Goal: Check status: Check status

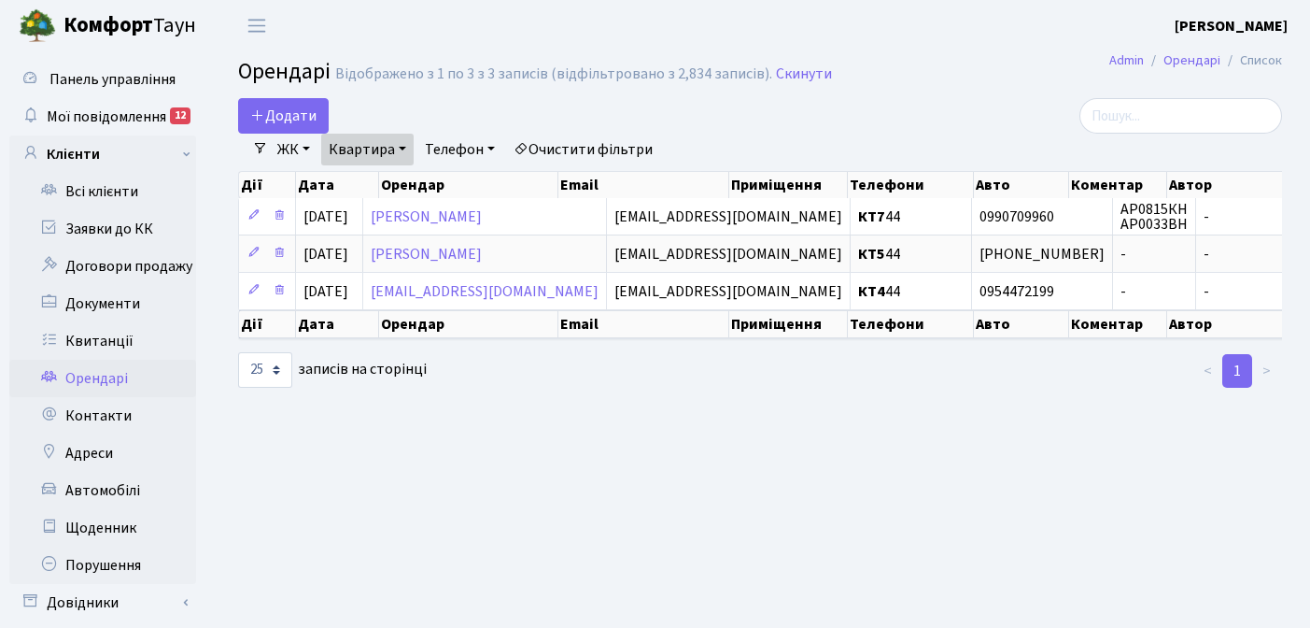
select select "25"
click at [109, 338] on link "Квитанції" at bounding box center [102, 340] width 187 height 37
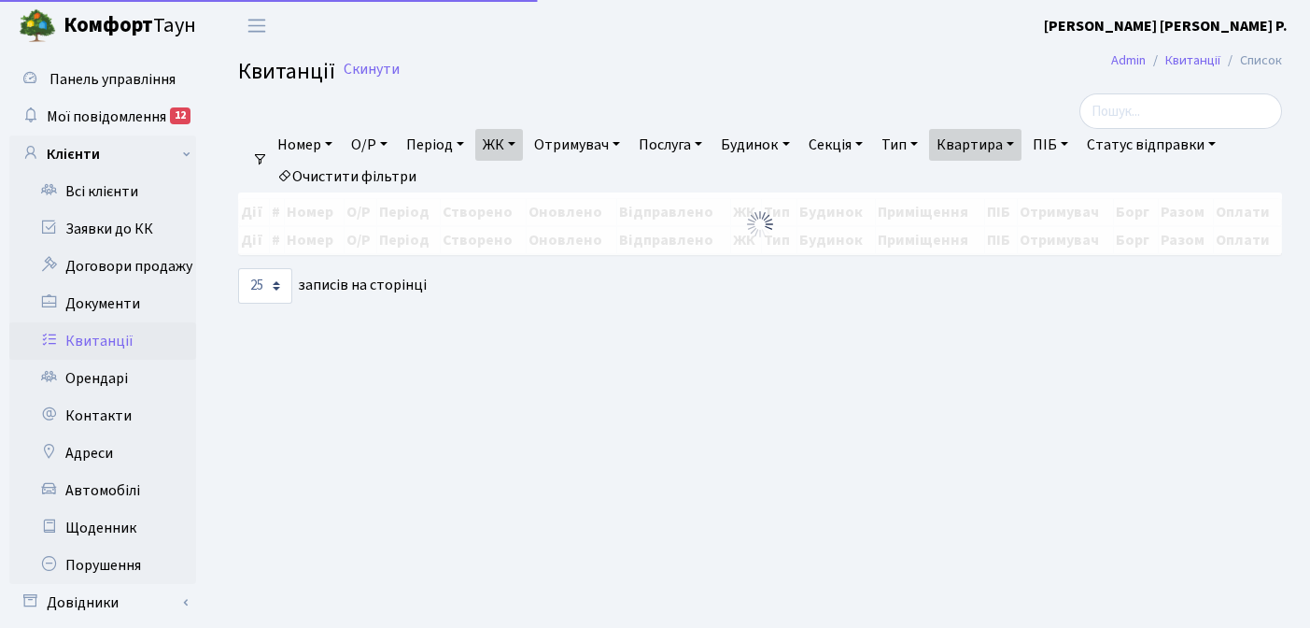
select select "25"
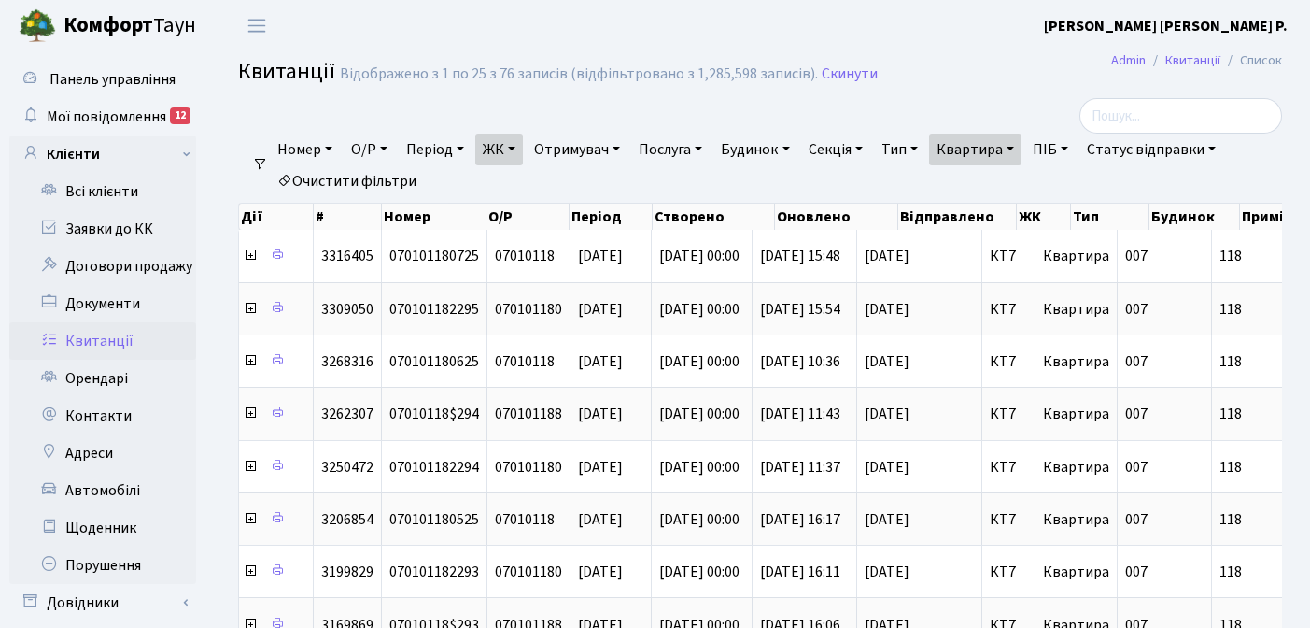
click at [1022, 151] on link "Квартира" at bounding box center [975, 150] width 92 height 32
click at [992, 190] on input "118" at bounding box center [984, 185] width 109 height 35
type input "1"
type input "3"
type input "207"
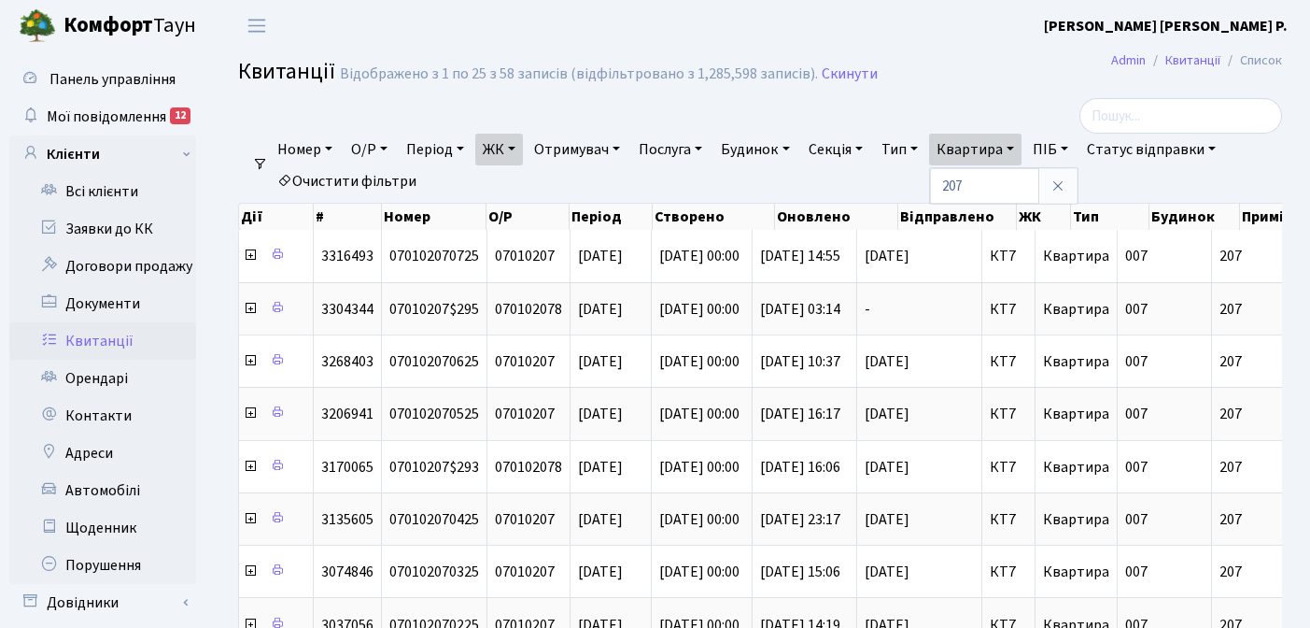
click at [521, 149] on link "ЖК" at bounding box center [499, 150] width 48 height 32
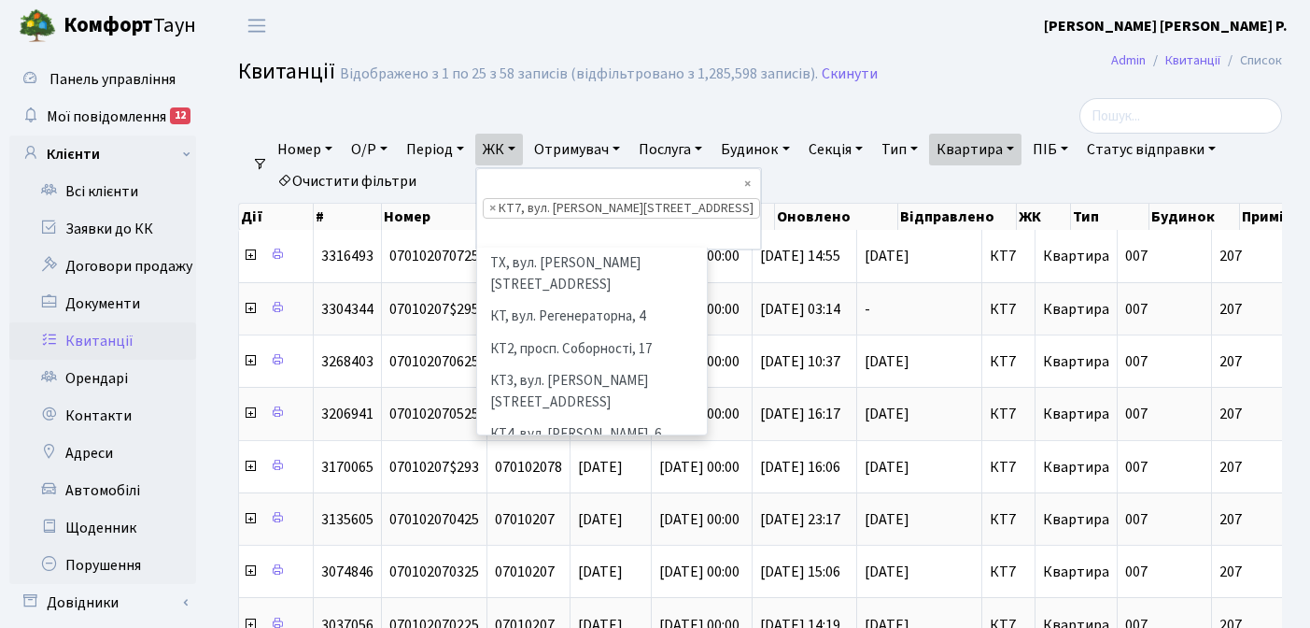
scroll to position [162, 0]
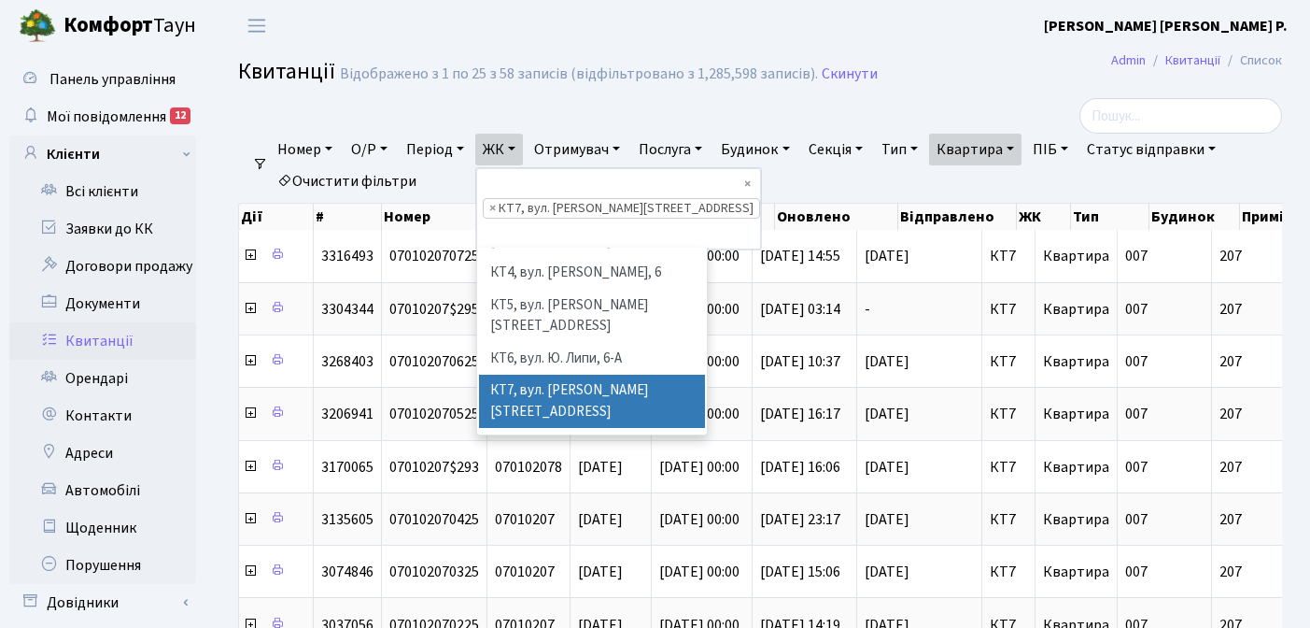
click at [501, 198] on li "× КТ7, вул. [PERSON_NAME][STREET_ADDRESS]" at bounding box center [621, 208] width 277 height 21
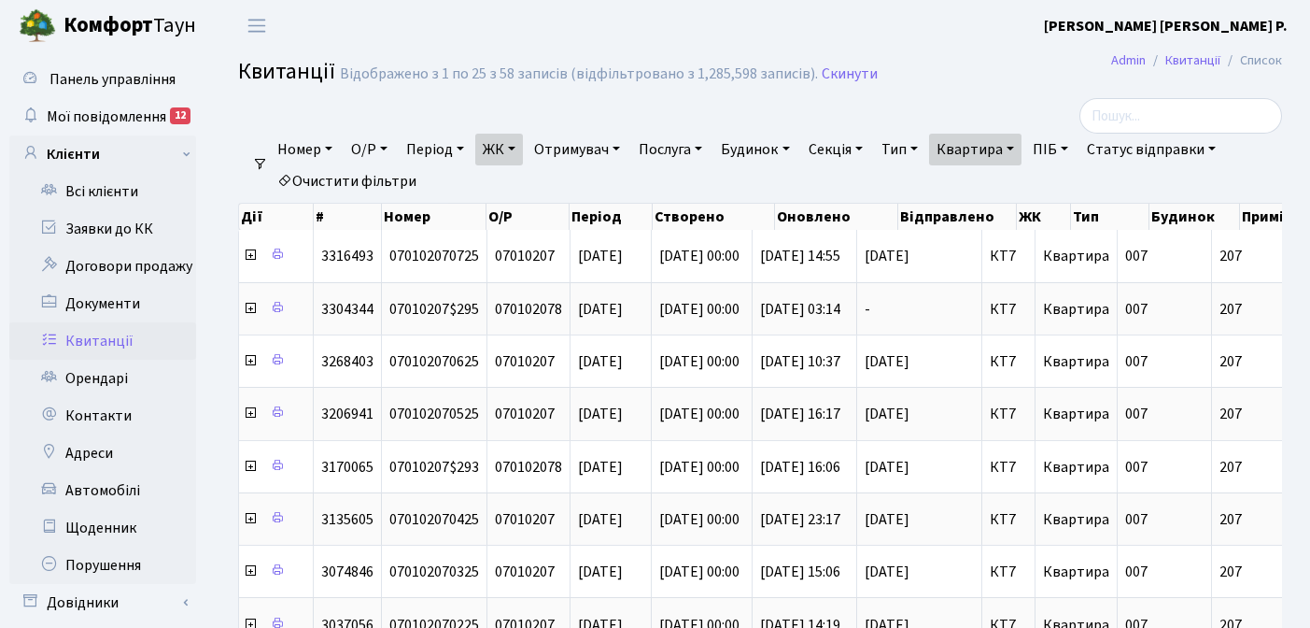
click at [520, 146] on link "ЖК" at bounding box center [499, 150] width 48 height 32
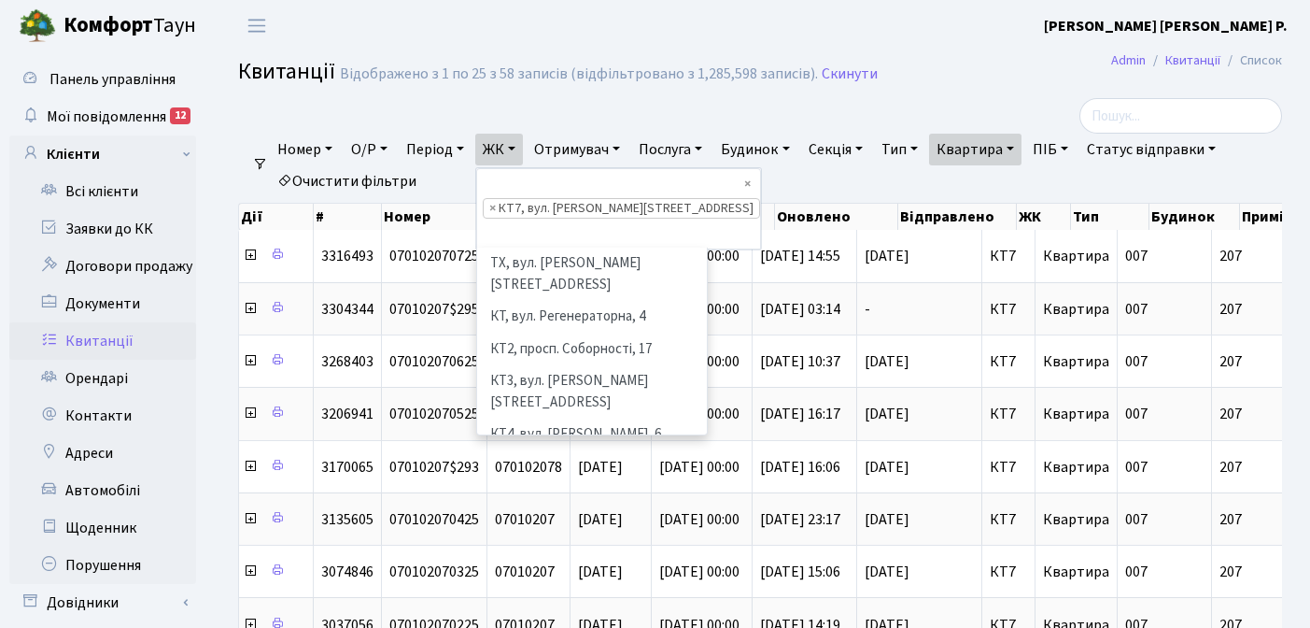
scroll to position [193, 0]
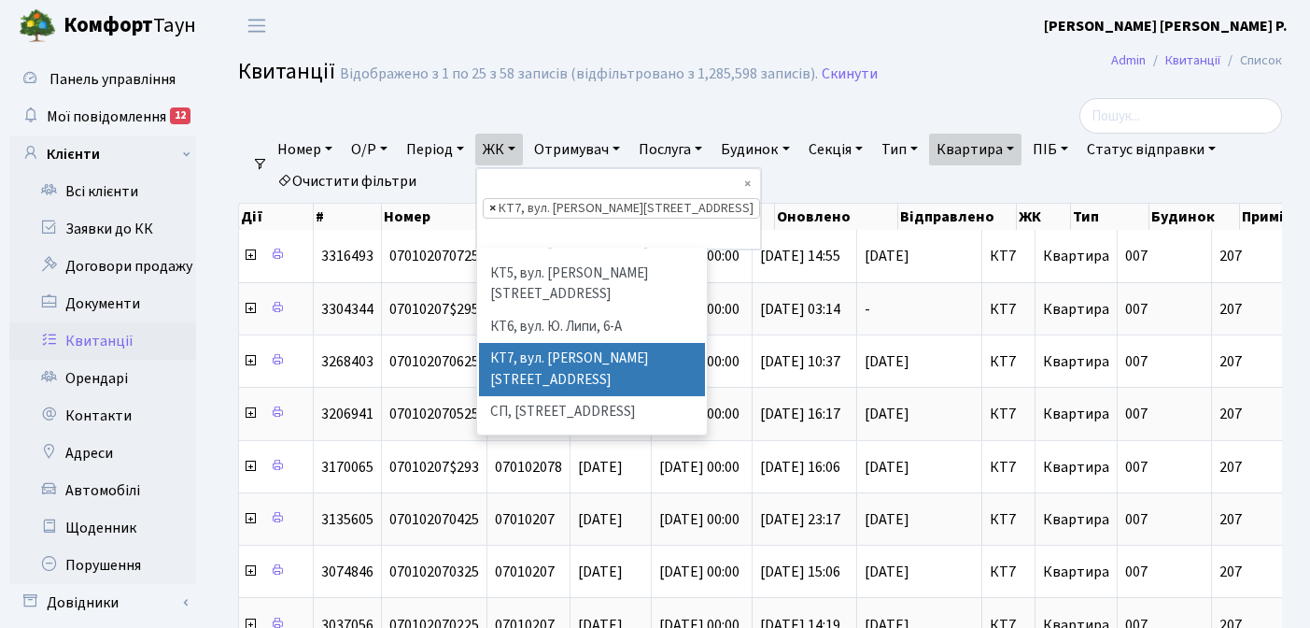
click at [496, 199] on span "×" at bounding box center [492, 208] width 7 height 19
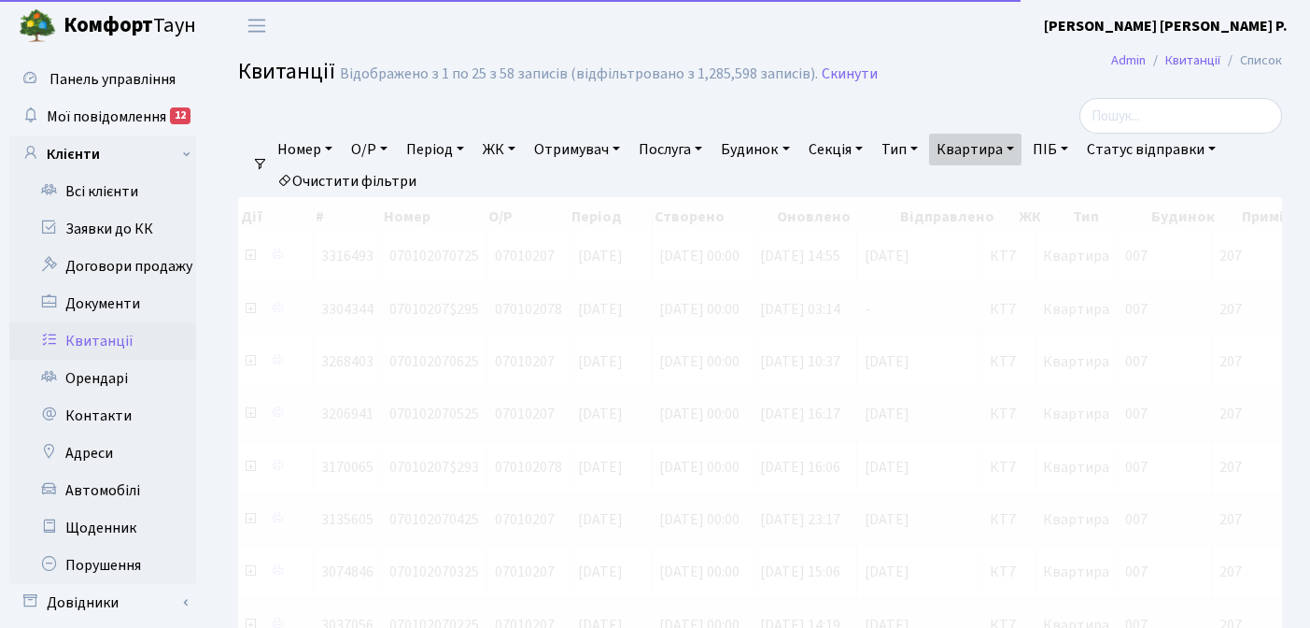
click at [520, 152] on link "ЖК" at bounding box center [499, 150] width 48 height 32
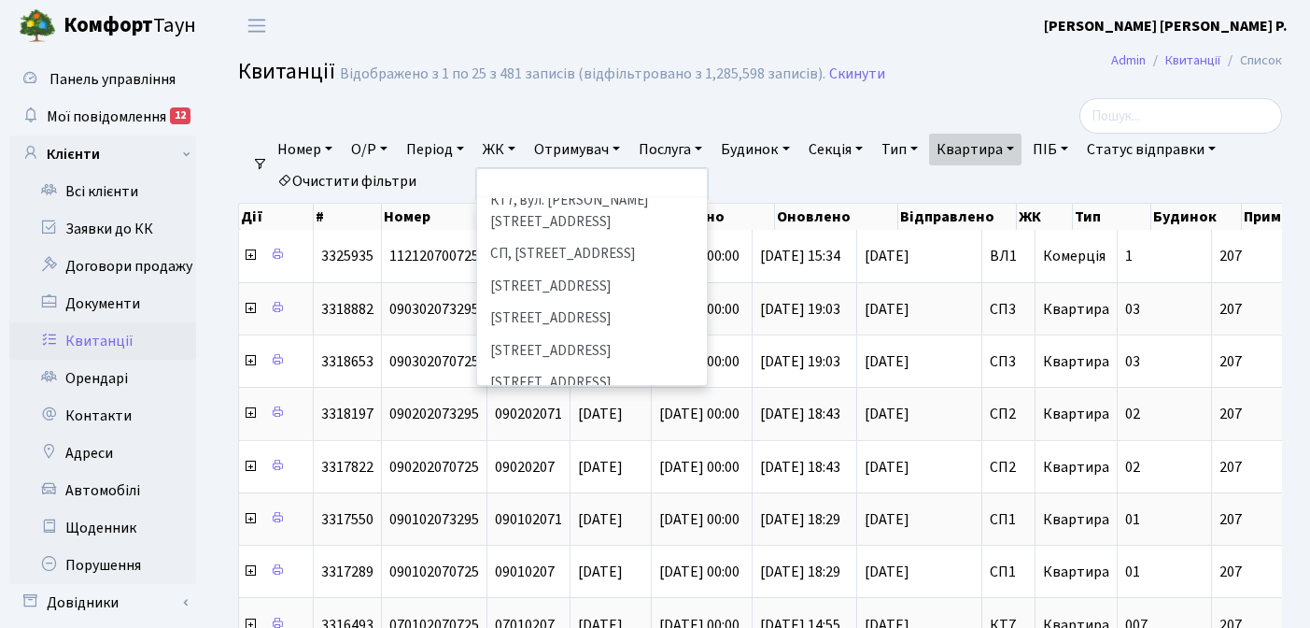
scroll to position [323, 0]
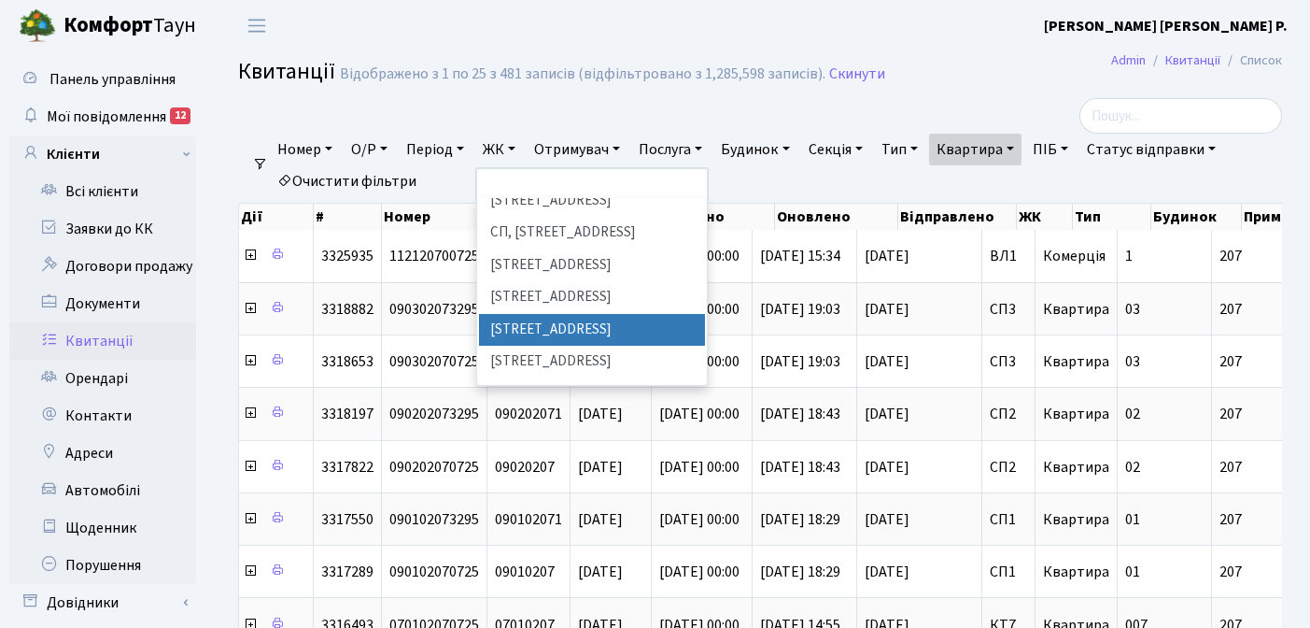
click at [596, 314] on li "[STREET_ADDRESS]" at bounding box center [592, 330] width 226 height 33
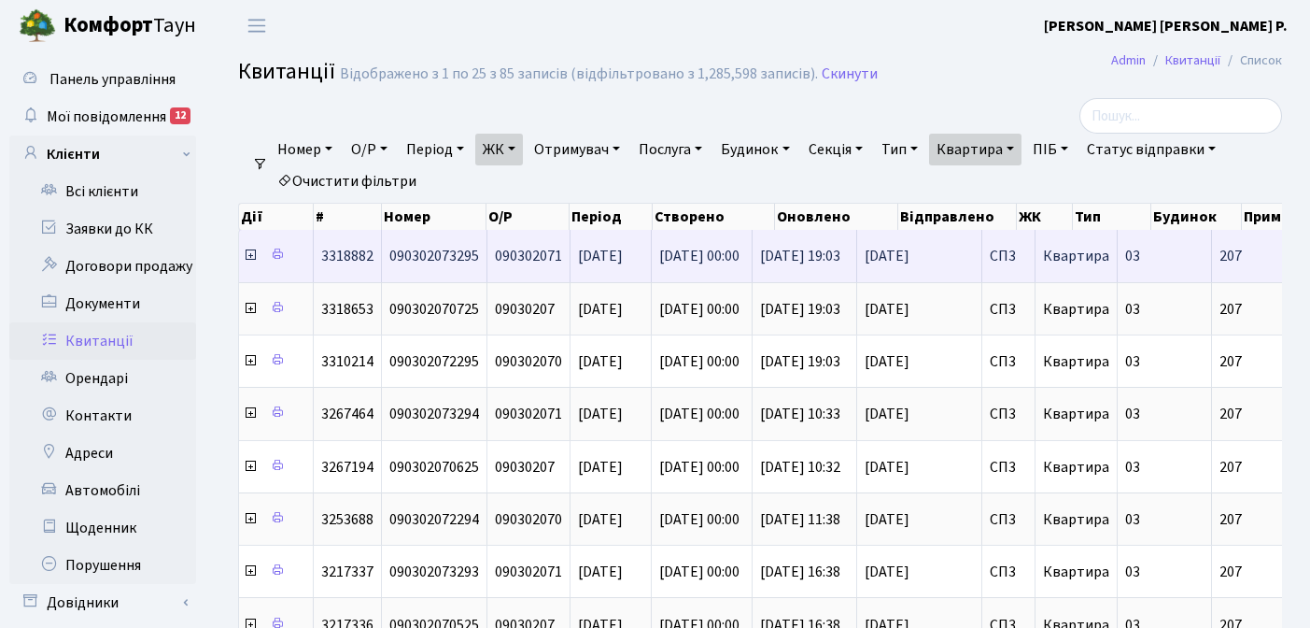
click at [254, 261] on icon at bounding box center [250, 254] width 15 height 15
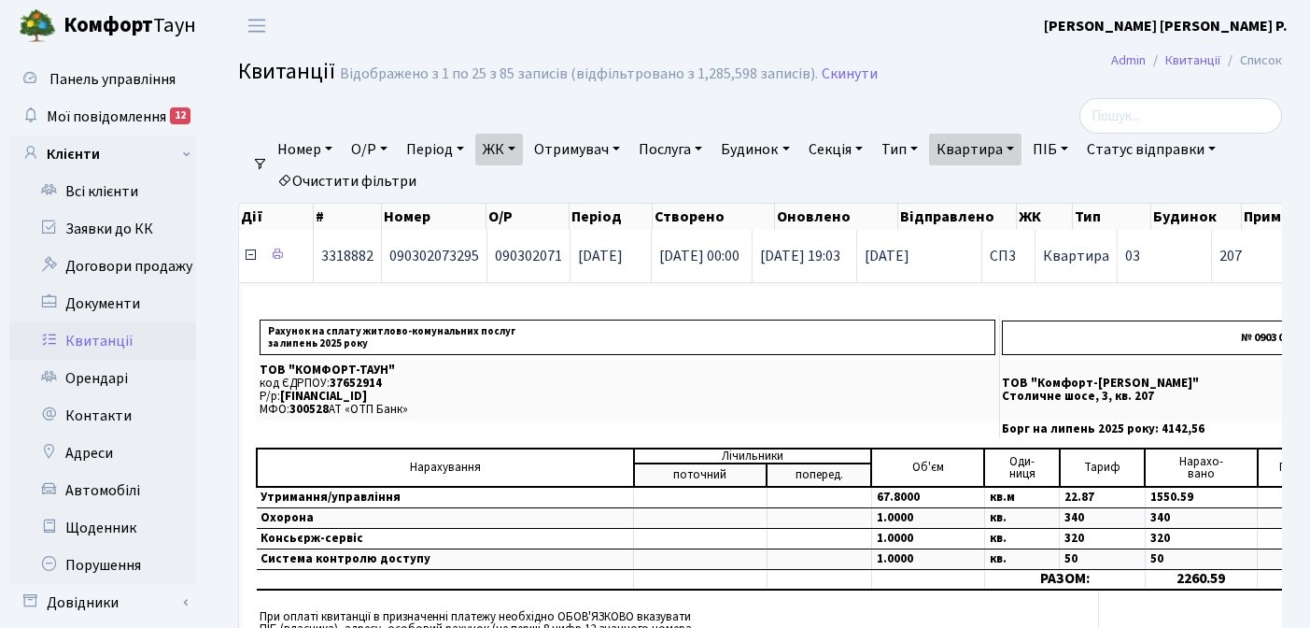
click at [254, 261] on icon at bounding box center [250, 254] width 15 height 15
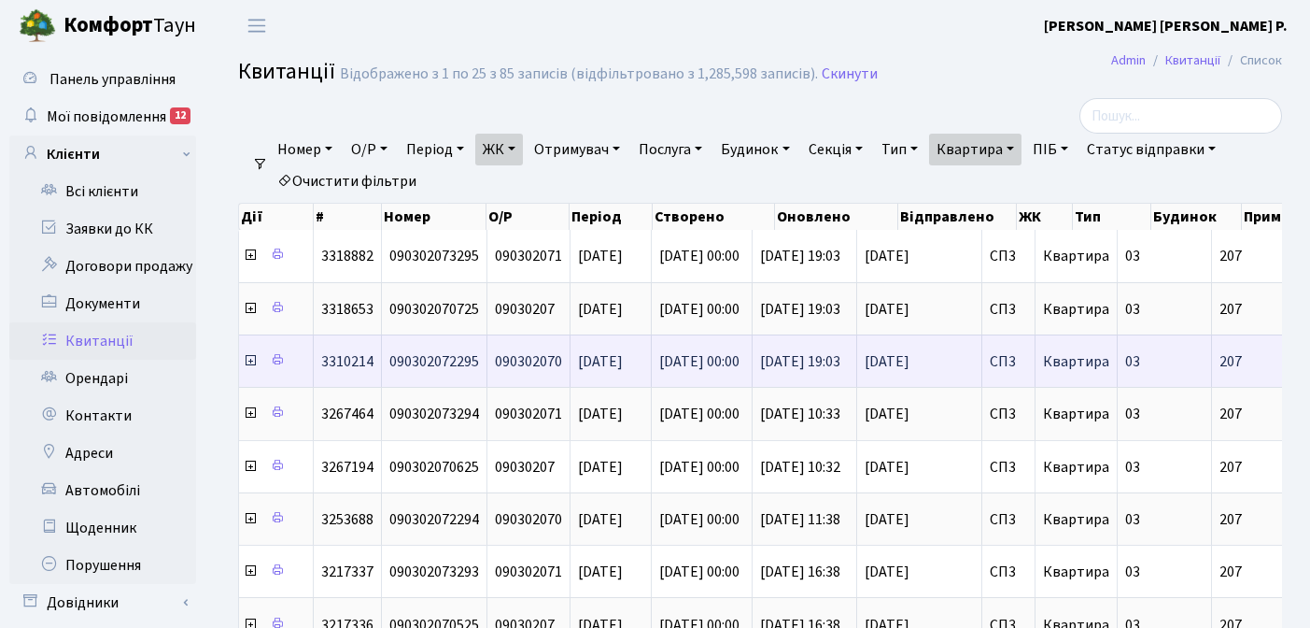
click at [252, 364] on icon at bounding box center [250, 360] width 15 height 15
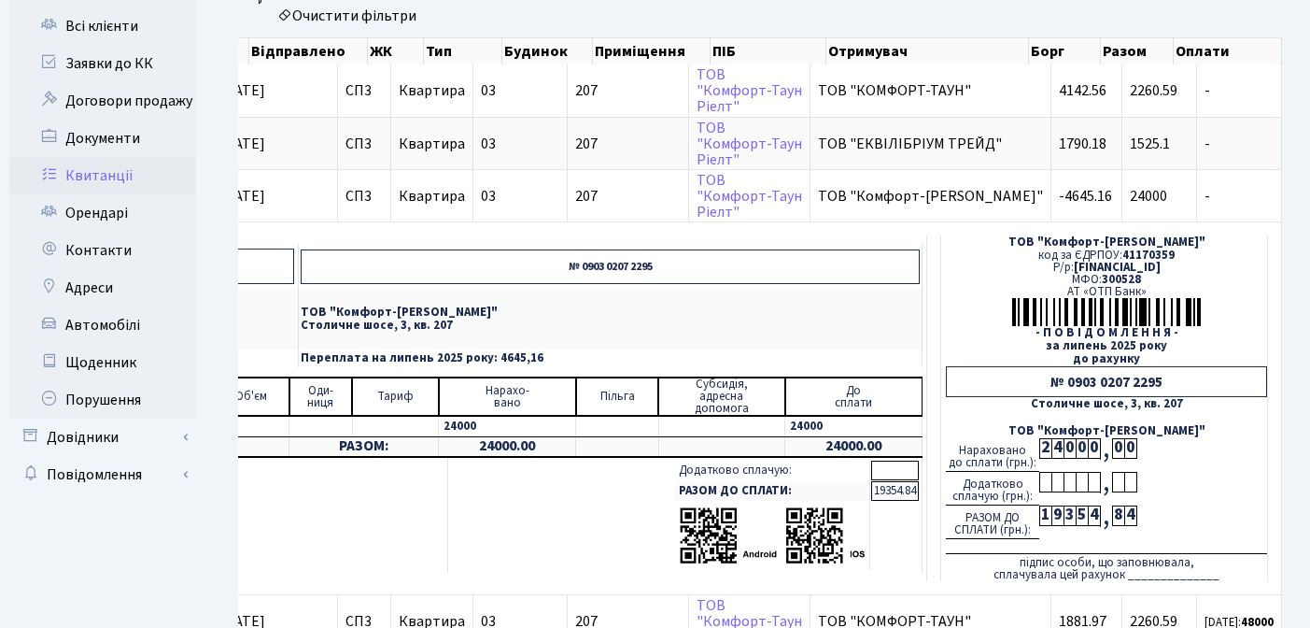
scroll to position [169, 0]
